Goal: Find specific page/section: Find specific page/section

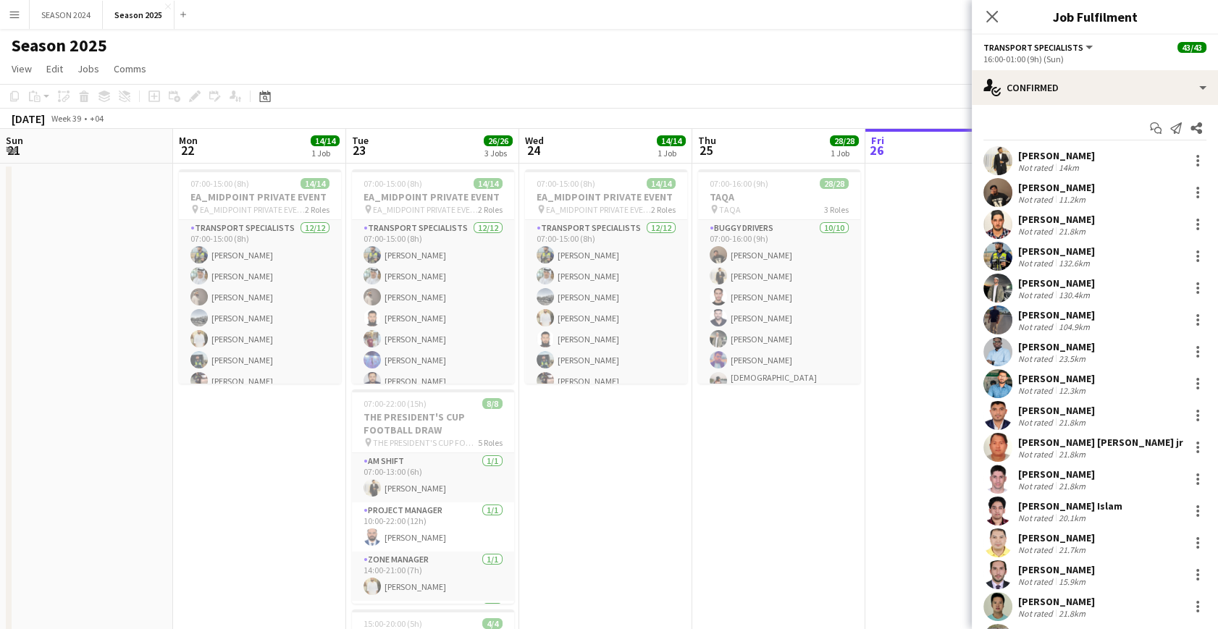
scroll to position [329, 0]
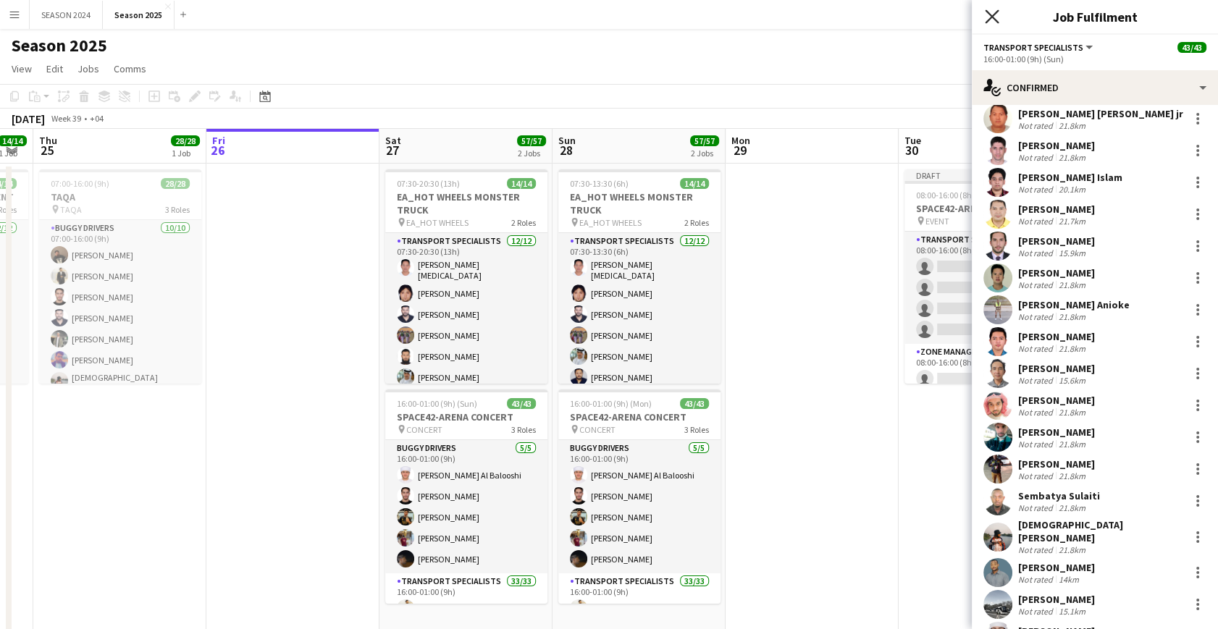
click at [989, 21] on icon "Close pop-in" at bounding box center [992, 16] width 14 height 14
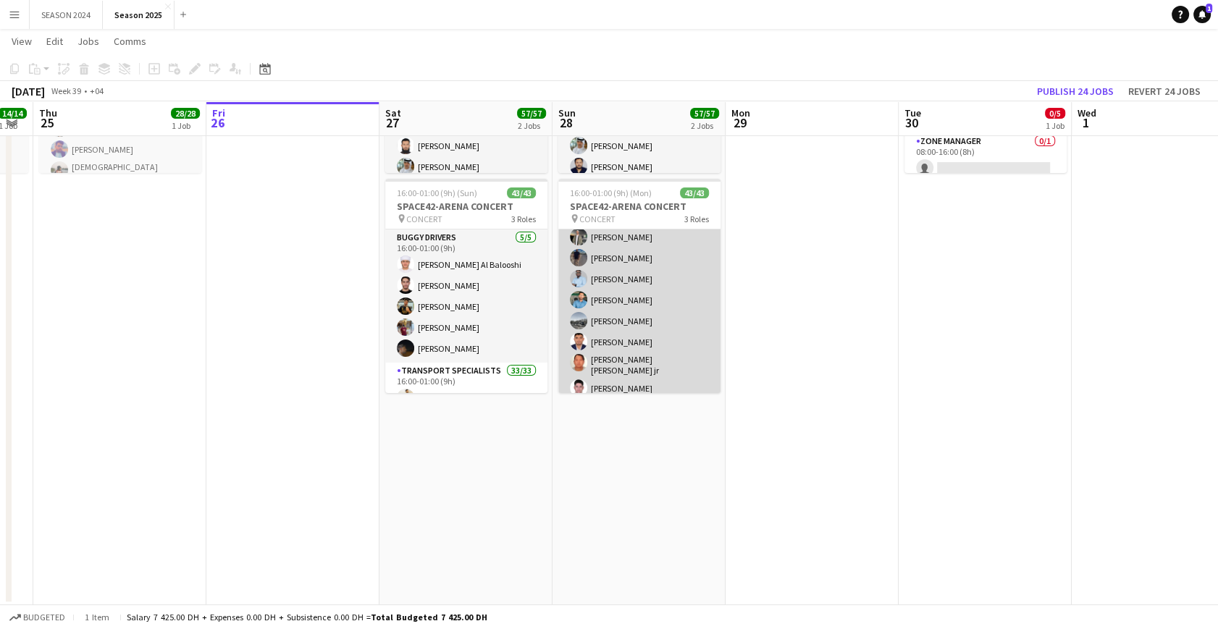
scroll to position [258, 0]
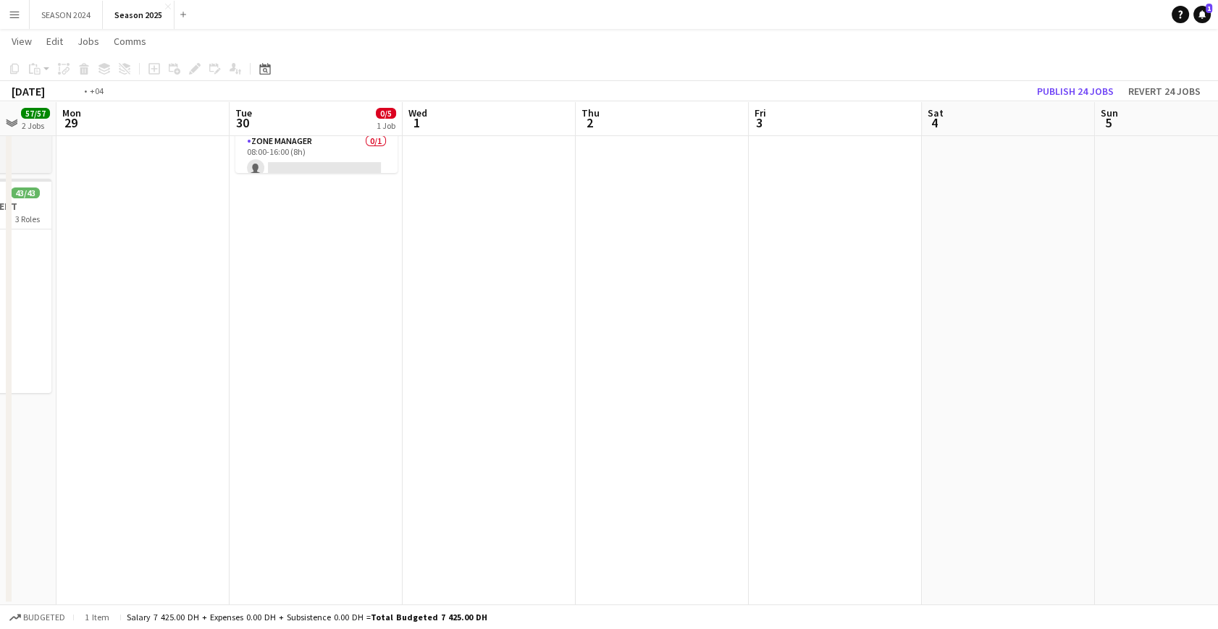
drag, startPoint x: 536, startPoint y: 341, endPoint x: 856, endPoint y: 323, distance: 319.8
click at [852, 324] on app-calendar-viewport "Sat 27 57/57 2 Jobs Sun 28 57/57 2 Jobs Mon 29 Tue 30 0/5 1 Job Wed 1 Thu 2 Fri…" at bounding box center [609, 226] width 1218 height 758
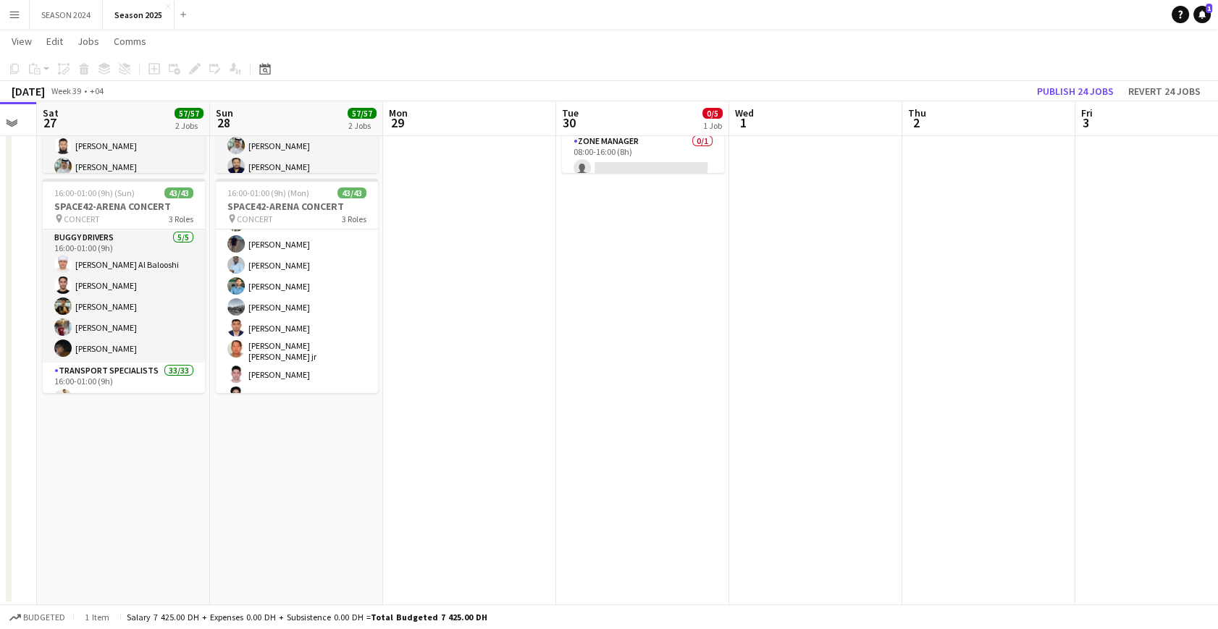
drag, startPoint x: 536, startPoint y: 332, endPoint x: 885, endPoint y: 323, distance: 349.8
click at [888, 324] on app-calendar-viewport "Wed 24 14/14 1 Job Thu 25 28/28 1 Job Fri 26 Sat 27 57/57 2 Jobs Sun 28 57/57 2…" at bounding box center [609, 226] width 1218 height 758
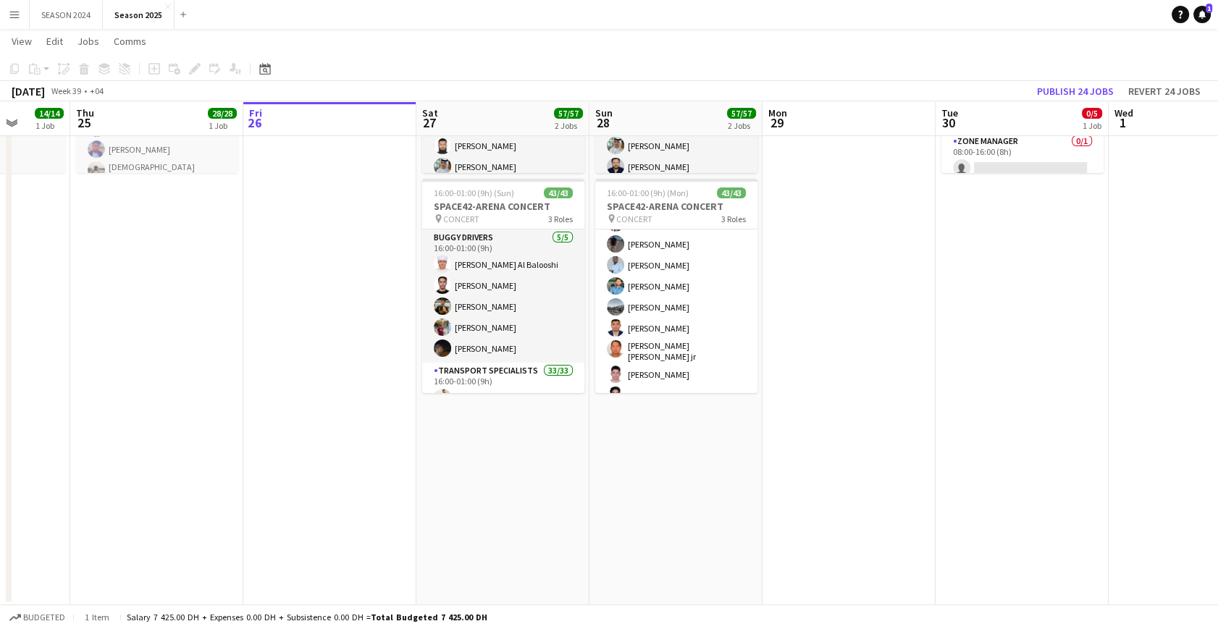
scroll to position [0, 455]
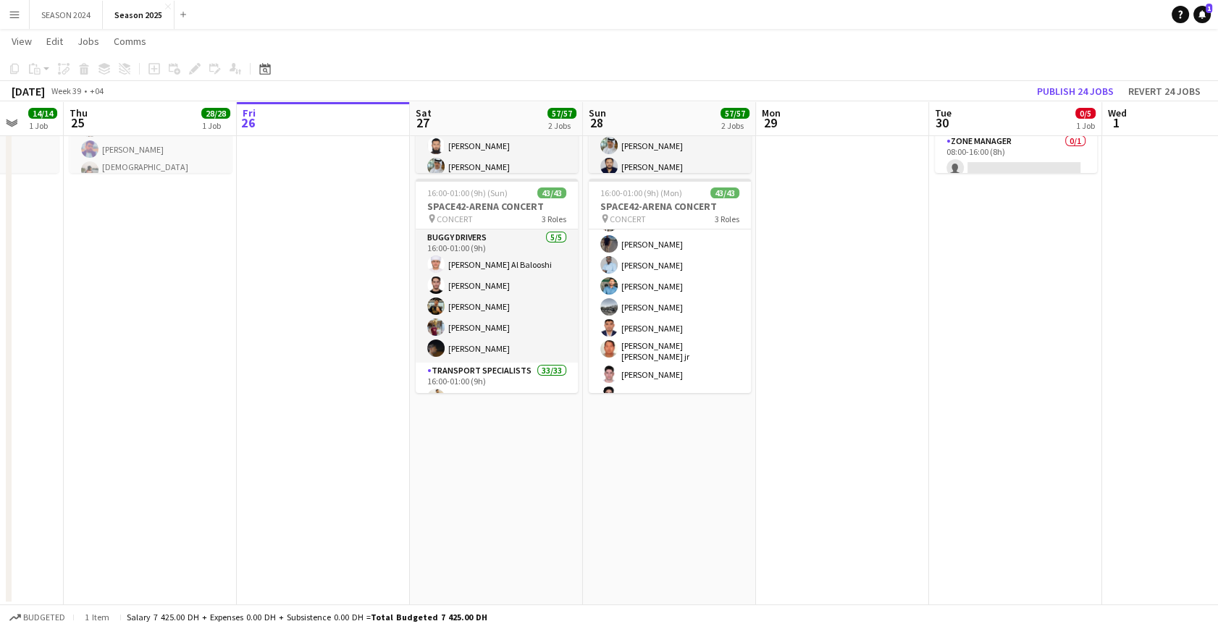
drag, startPoint x: 723, startPoint y: 328, endPoint x: 849, endPoint y: 321, distance: 126.1
click at [890, 321] on app-calendar-viewport "Mon 22 14/14 1 Job Tue 23 26/26 3 Jobs Wed 24 14/14 1 Job Thu 25 28/28 1 Job Fr…" at bounding box center [609, 226] width 1218 height 758
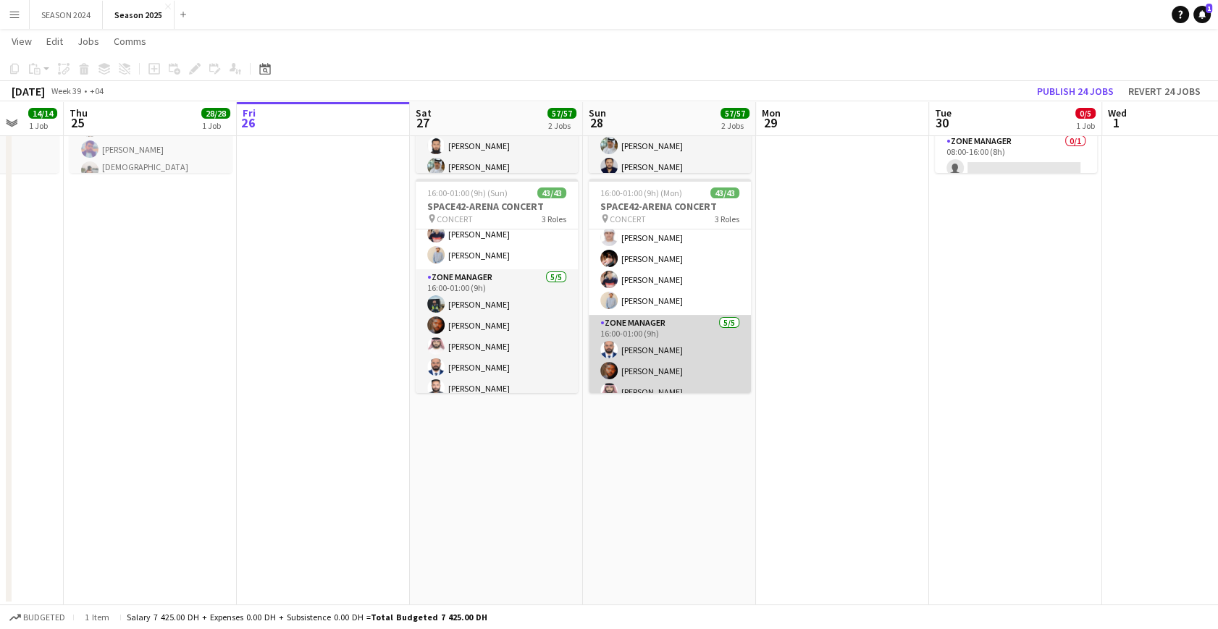
scroll to position [762, 0]
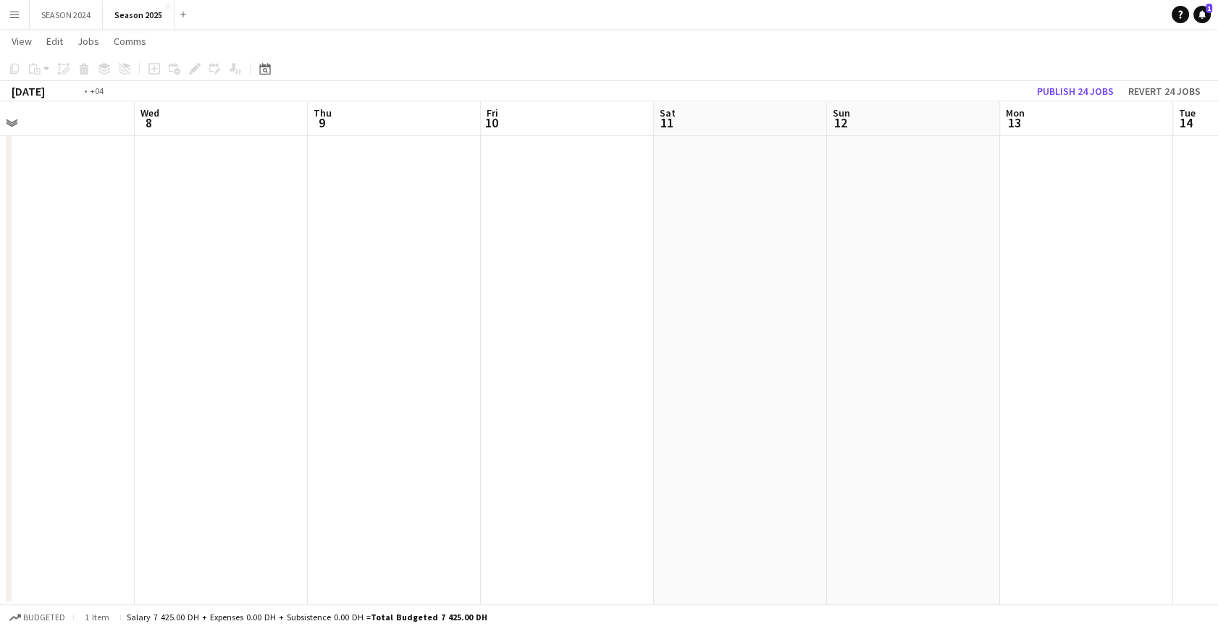
drag, startPoint x: 502, startPoint y: 343, endPoint x: 1021, endPoint y: 332, distance: 518.5
click at [985, 332] on app-calendar-viewport "Sat 4 Sun 5 Mon 6 Tue 7 Wed 8 Thu 9 Fri 10 Sat 11 Sun 12 Mon 13 Tue 14 Wed 15 T…" at bounding box center [609, 226] width 1218 height 758
click at [849, 325] on app-calendar-viewport "Thu 2 Fri 3 Sat 4 Sun 5 Mon 6 Tue 7 Wed 8 Thu 9 Fri 10 Sat 11 Sun 12 Mon 13 Tue…" at bounding box center [609, 226] width 1218 height 758
drag, startPoint x: 471, startPoint y: 321, endPoint x: 814, endPoint y: 322, distance: 343.2
click at [544, 324] on app-calendar-viewport "Tue 30 0/5 1 Job Wed 1 Thu 2 Fri 3 Sat 4 Sun 5 Mon 6 Tue 7 Wed 8 Thu 9 Fri 10 S…" at bounding box center [609, 226] width 1218 height 758
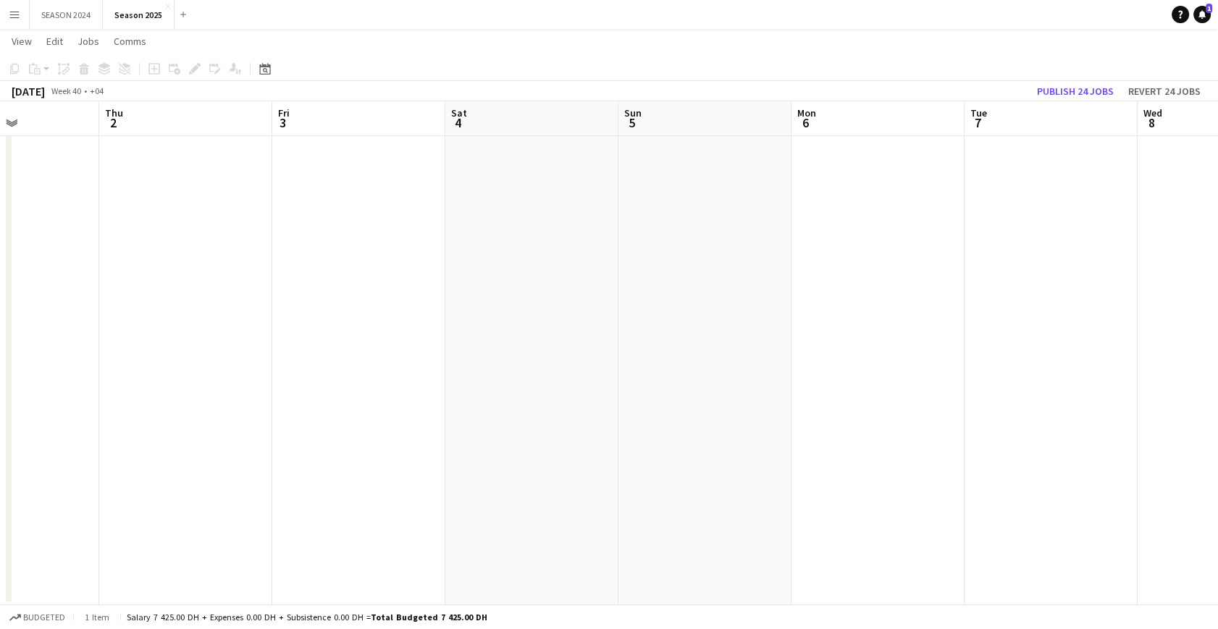
drag, startPoint x: 534, startPoint y: 361, endPoint x: 1103, endPoint y: 384, distance: 569.5
click at [1016, 379] on app-calendar-viewport "Mon 29 Tue 30 0/5 1 Job Wed 1 Thu 2 Fri 3 Sat 4 Sun 5 Mon 6 Tue 7 Wed 8 Thu 9 F…" at bounding box center [609, 226] width 1218 height 758
click at [857, 376] on app-calendar-viewport "Sat 27 57/57 2 Jobs Sun 28 57/57 2 Jobs Mon 29 Tue 30 0/5 1 Job Wed 1 Thu 2 Fri…" at bounding box center [609, 226] width 1218 height 758
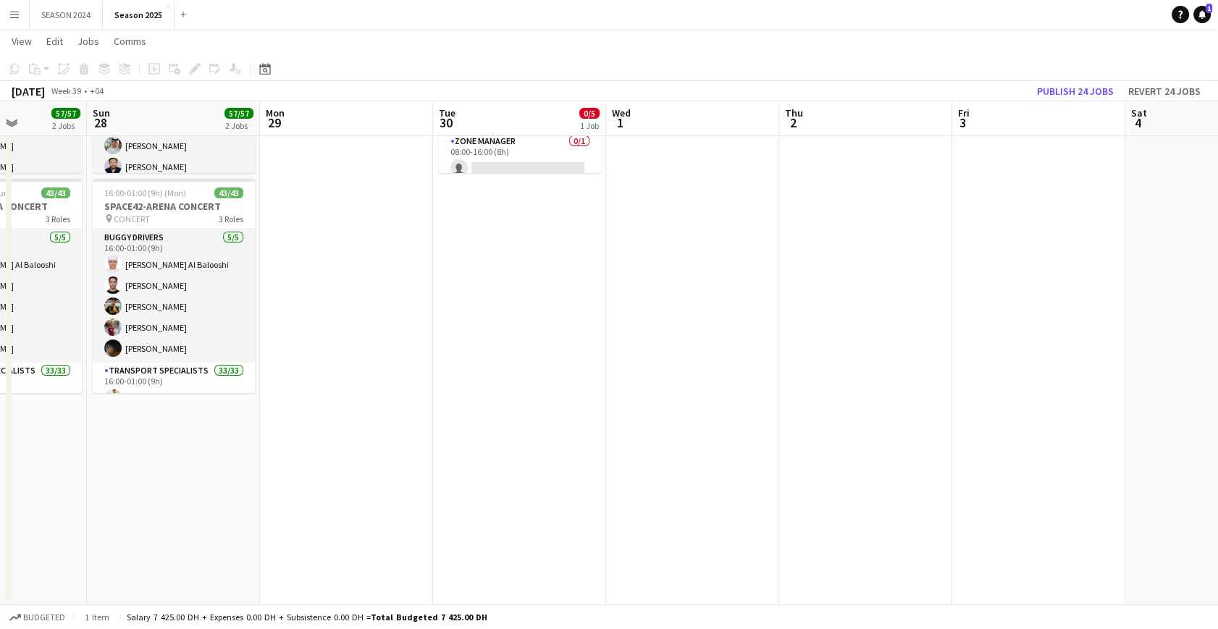
drag, startPoint x: 687, startPoint y: 340, endPoint x: 854, endPoint y: 340, distance: 166.5
click at [854, 340] on app-calendar-viewport "Thu 25 28/28 1 Job Fri 26 Sat 27 57/57 2 Jobs Sun 28 57/57 2 Jobs Mon 29 Tue 30…" at bounding box center [609, 226] width 1218 height 758
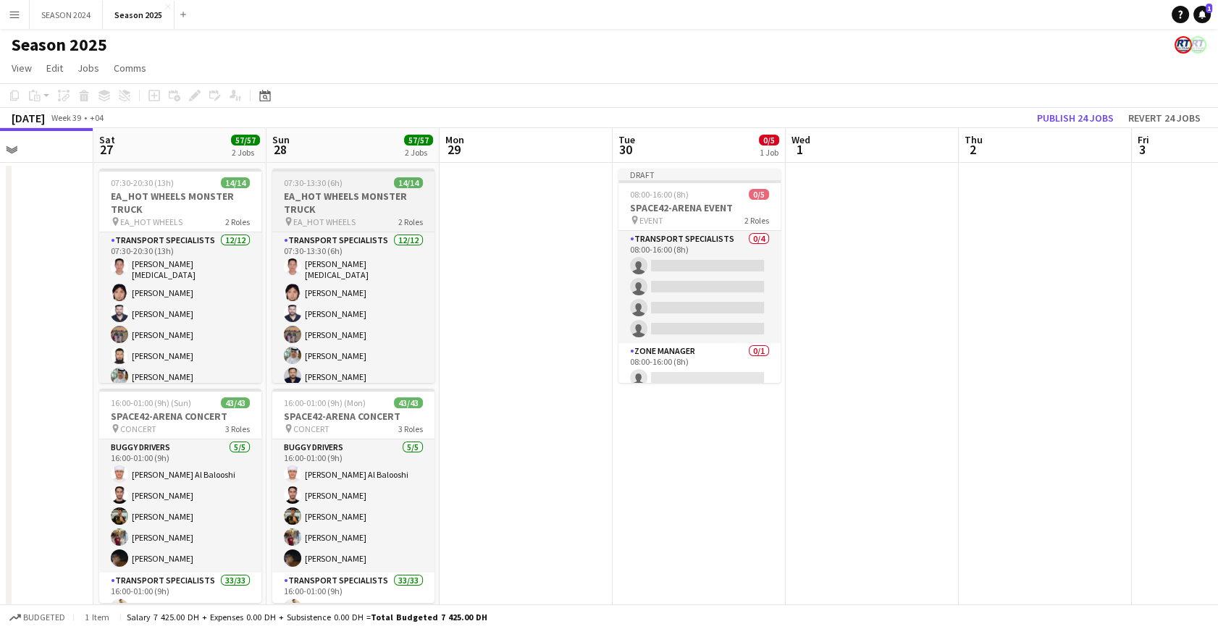
scroll to position [0, 0]
